Goal: Task Accomplishment & Management: Use online tool/utility

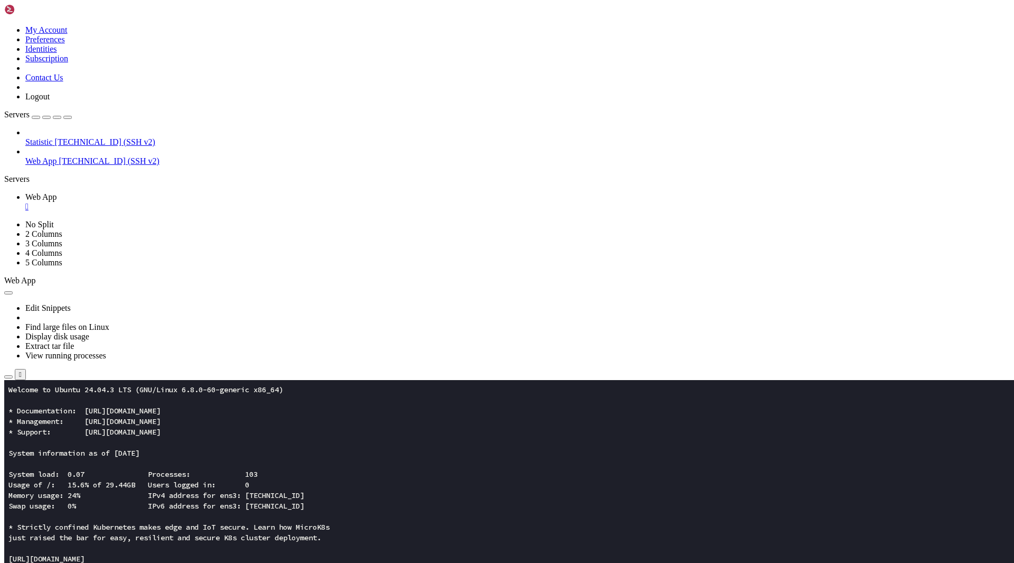
click at [8, 377] on icon "button" at bounding box center [8, 377] width 0 height 0
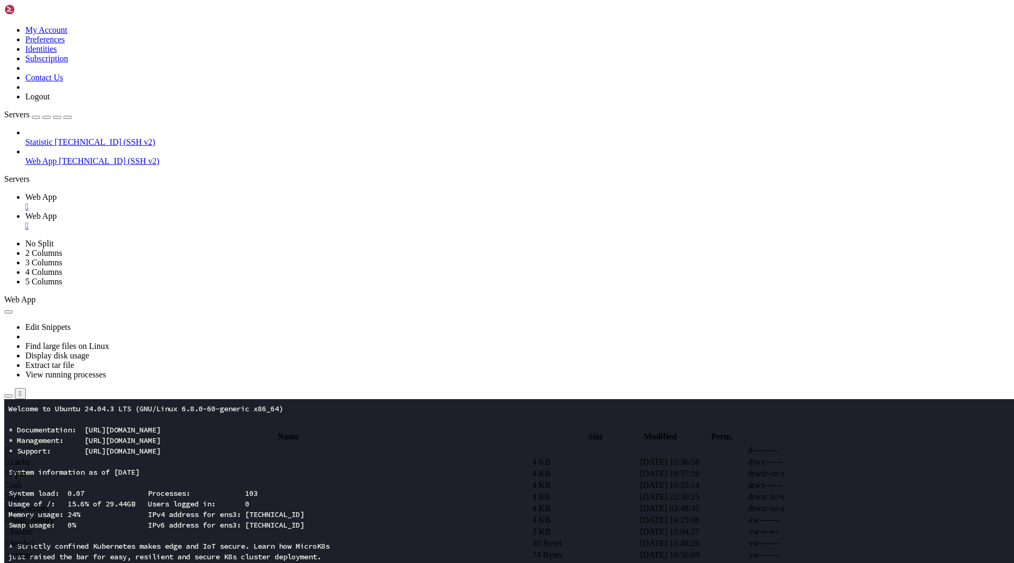
click at [203, 491] on td " app" at bounding box center [268, 496] width 526 height 11
click at [29, 457] on span " assets" at bounding box center [17, 461] width 23 height 9
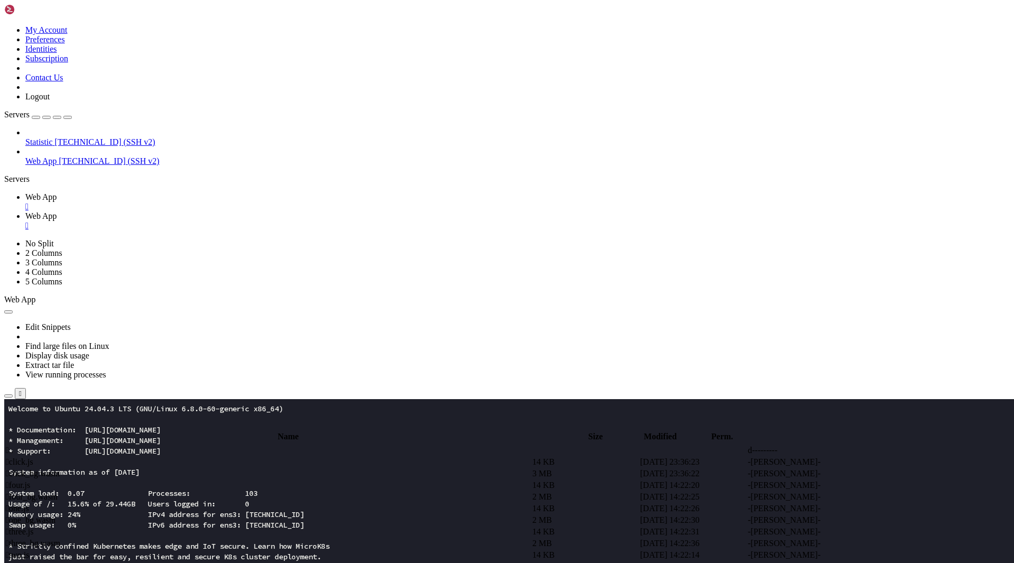
click at [175, 445] on td " .." at bounding box center [268, 450] width 526 height 11
type input "/root/app"
click at [196, 526] on td " apple.device-problems.com.html" at bounding box center [268, 531] width 526 height 11
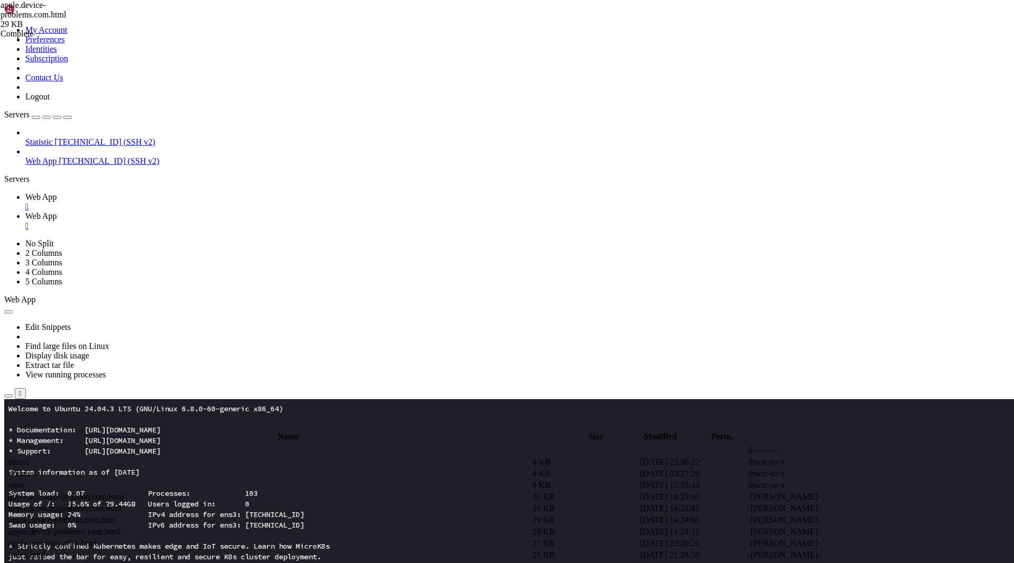
scroll to position [2931, 0]
